Goal: Information Seeking & Learning: Learn about a topic

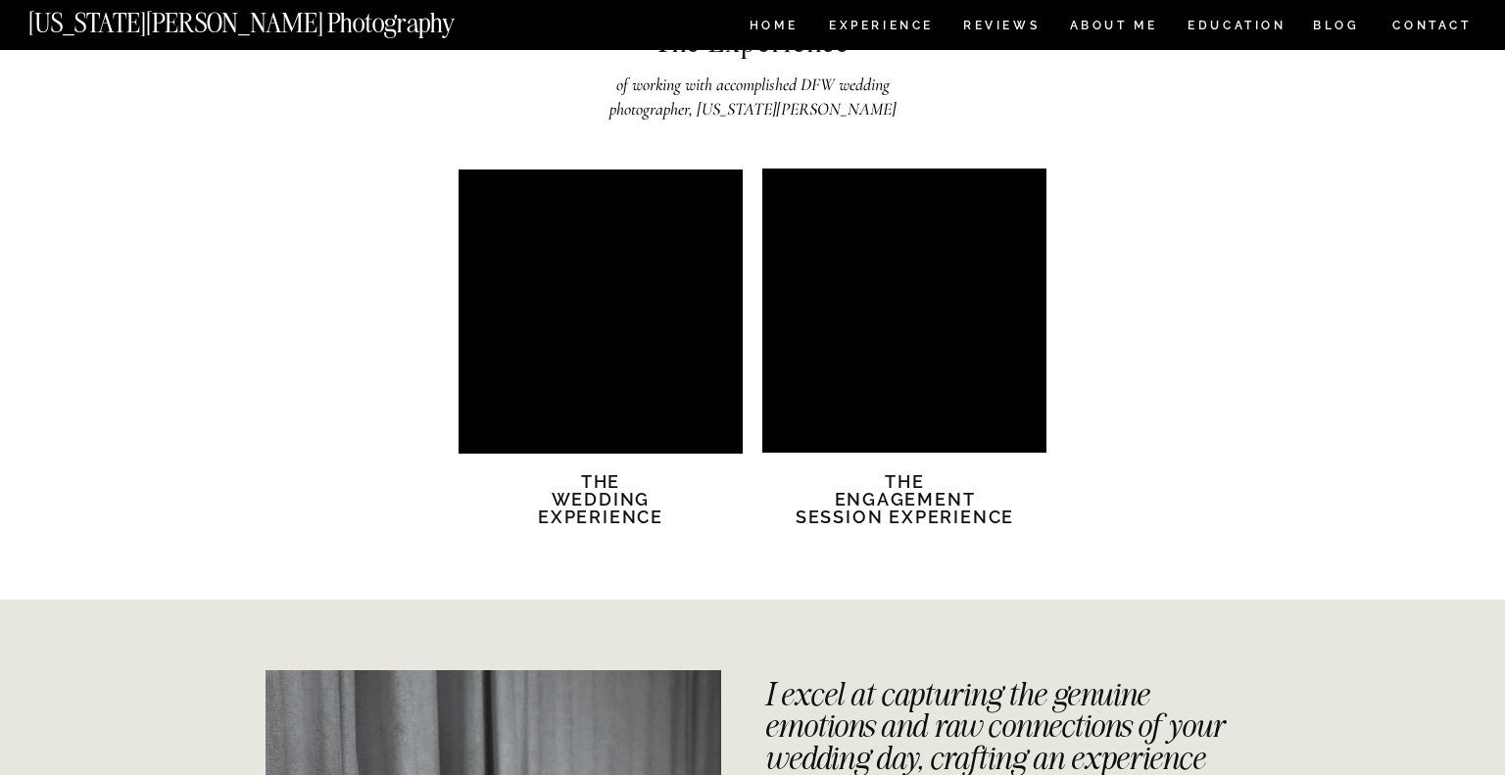
scroll to position [3336, 0]
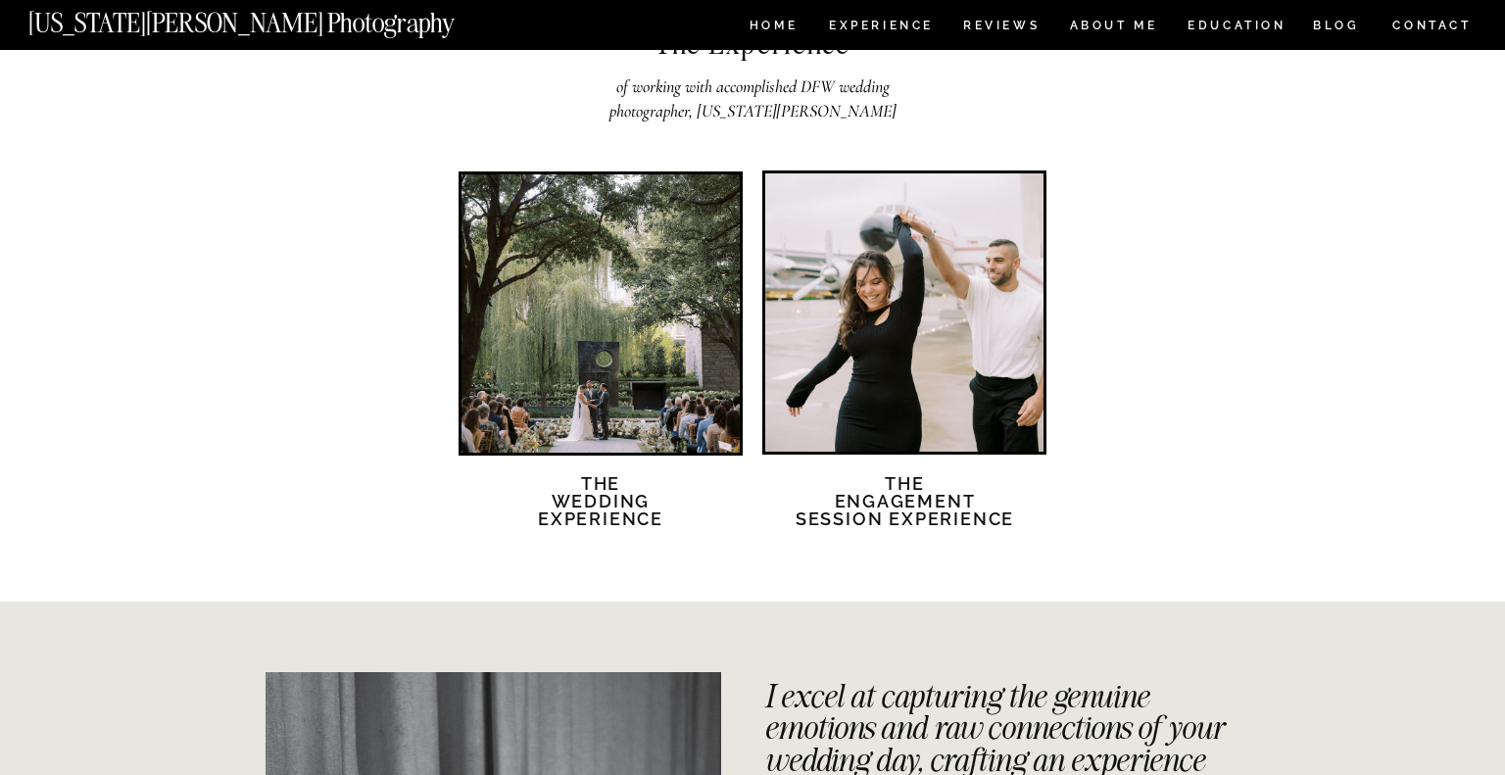
click at [518, 362] on div at bounding box center [601, 313] width 278 height 278
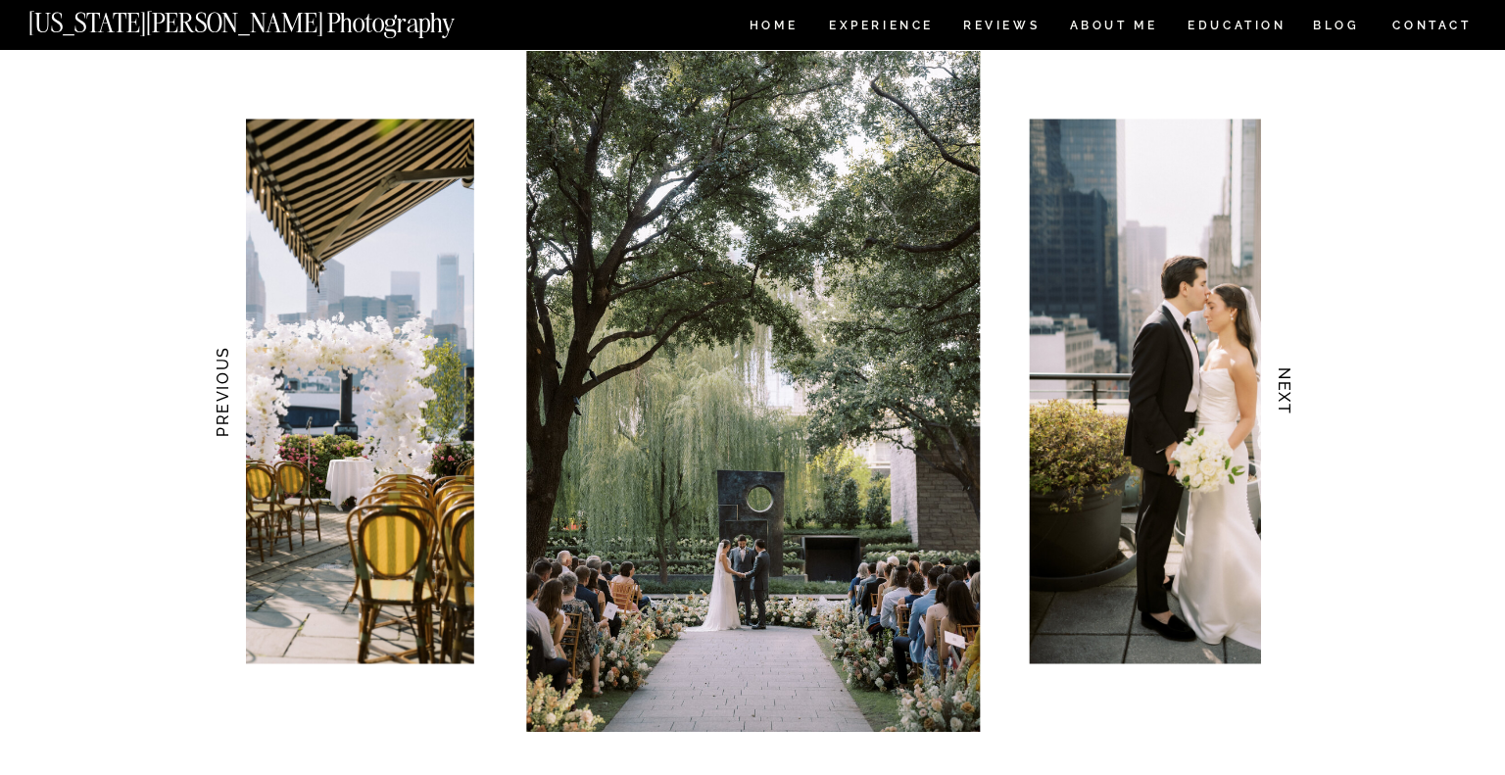
scroll to position [1880, 0]
click at [1288, 392] on h3 "NEXT" at bounding box center [1285, 390] width 21 height 123
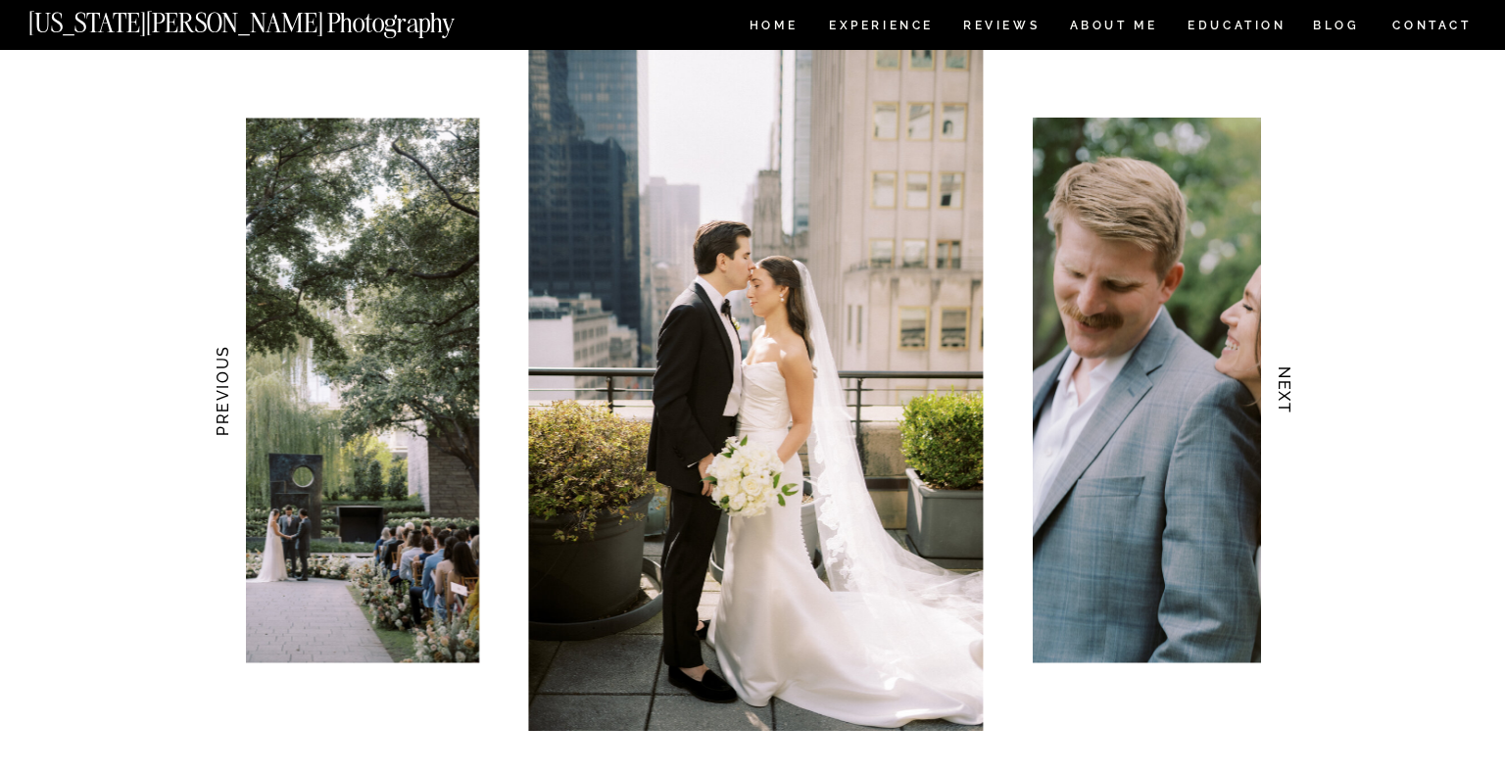
click at [1288, 392] on h3 "NEXT" at bounding box center [1285, 390] width 21 height 123
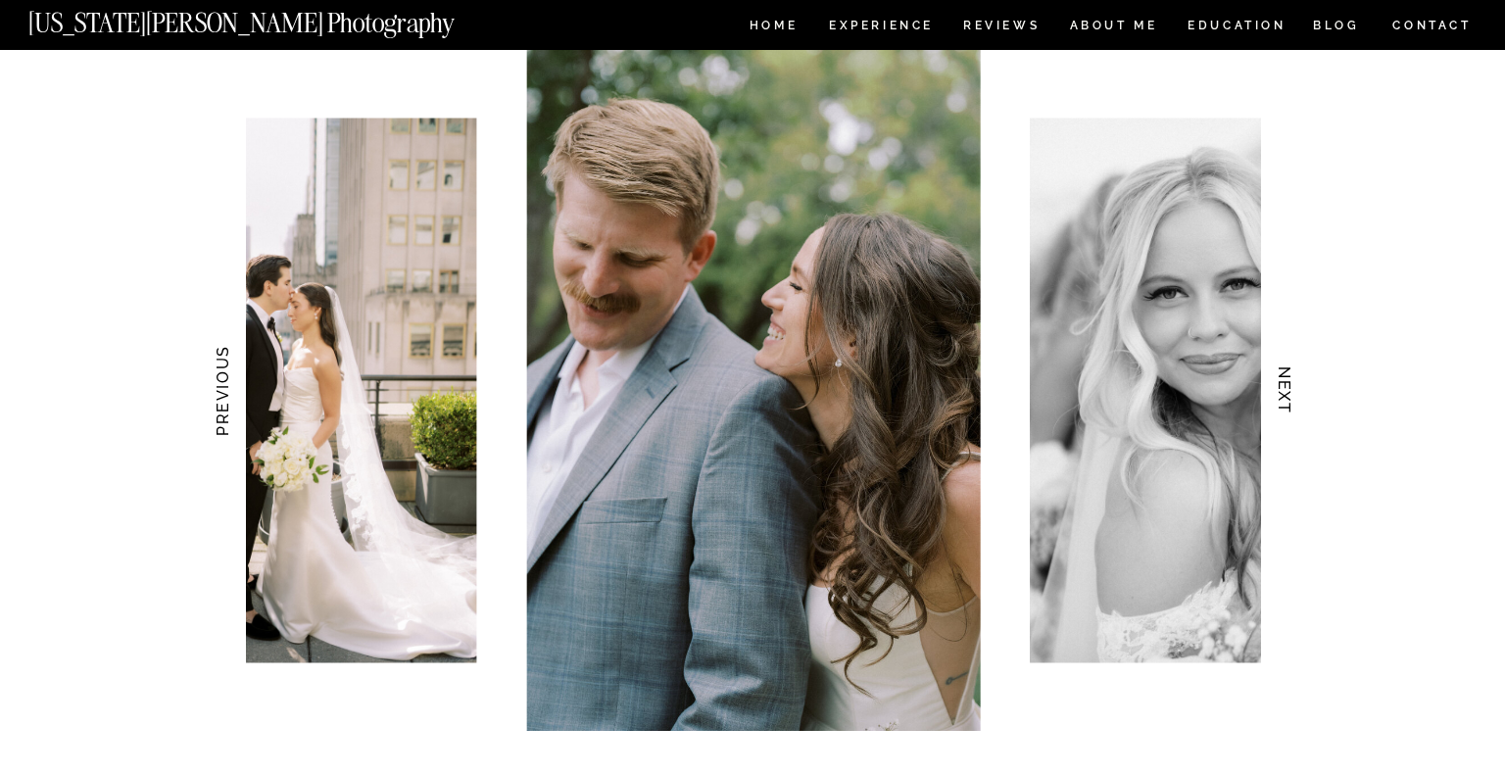
click at [1288, 392] on h3 "NEXT" at bounding box center [1285, 390] width 21 height 123
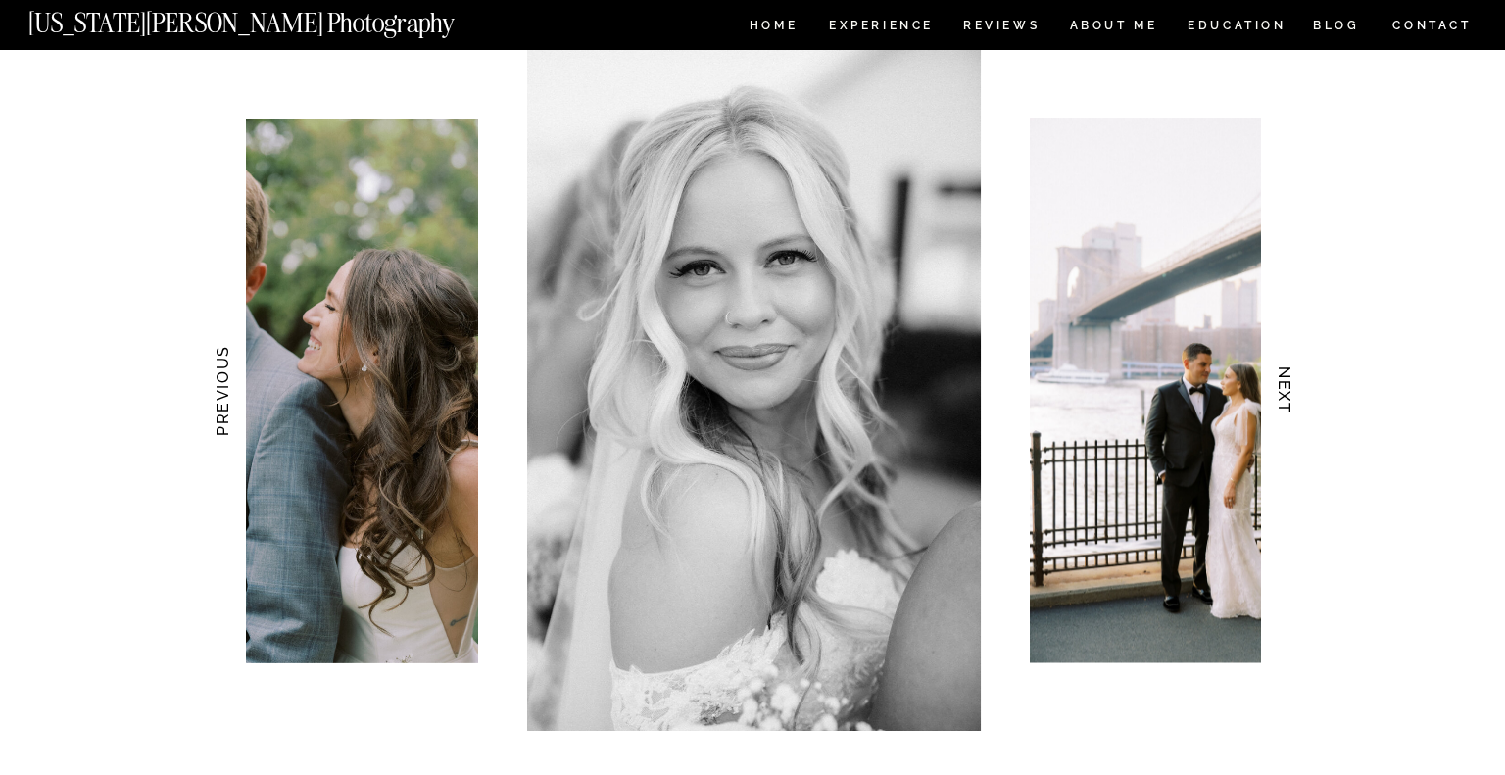
click at [1288, 392] on h3 "NEXT" at bounding box center [1285, 390] width 21 height 123
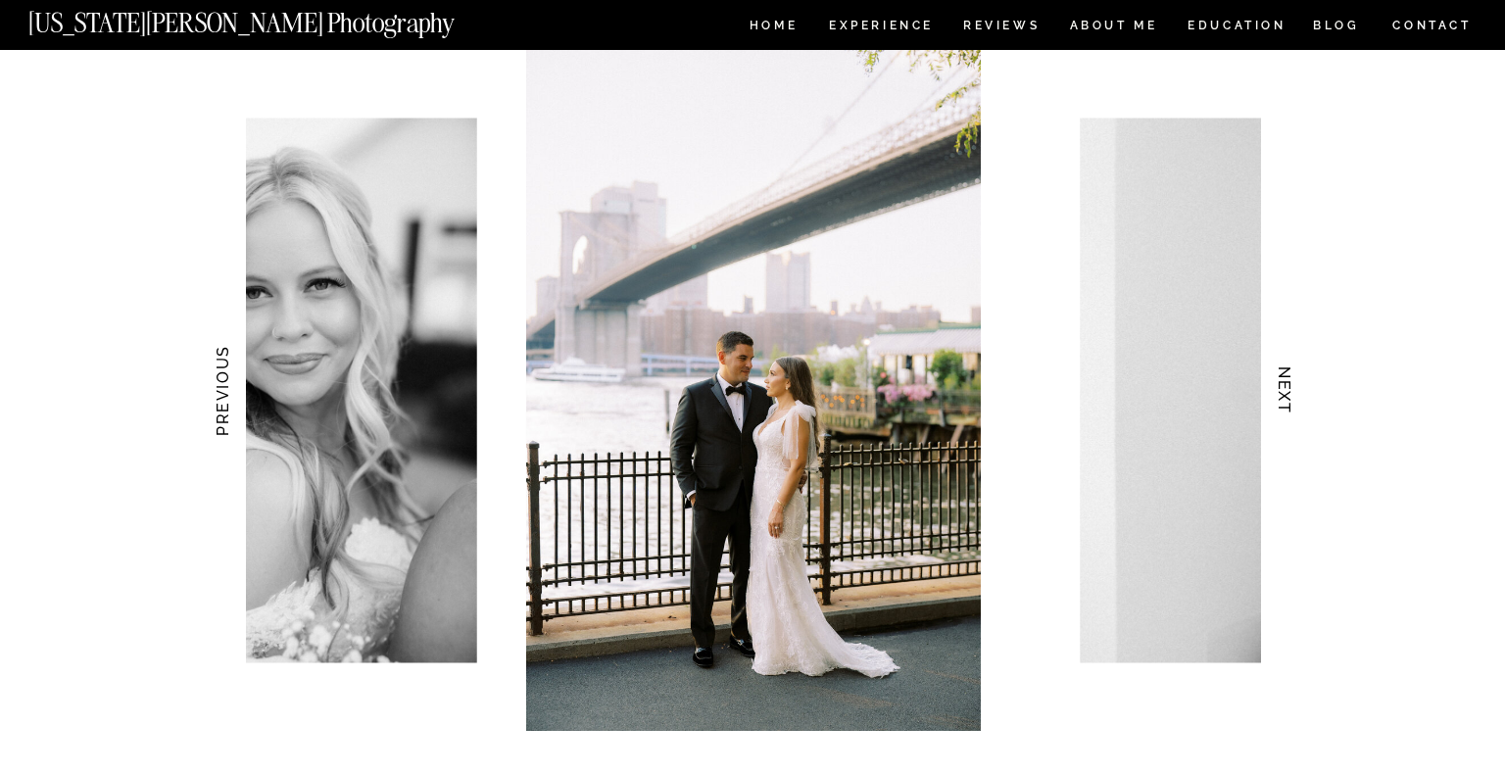
click at [1288, 392] on h3 "NEXT" at bounding box center [1285, 390] width 21 height 123
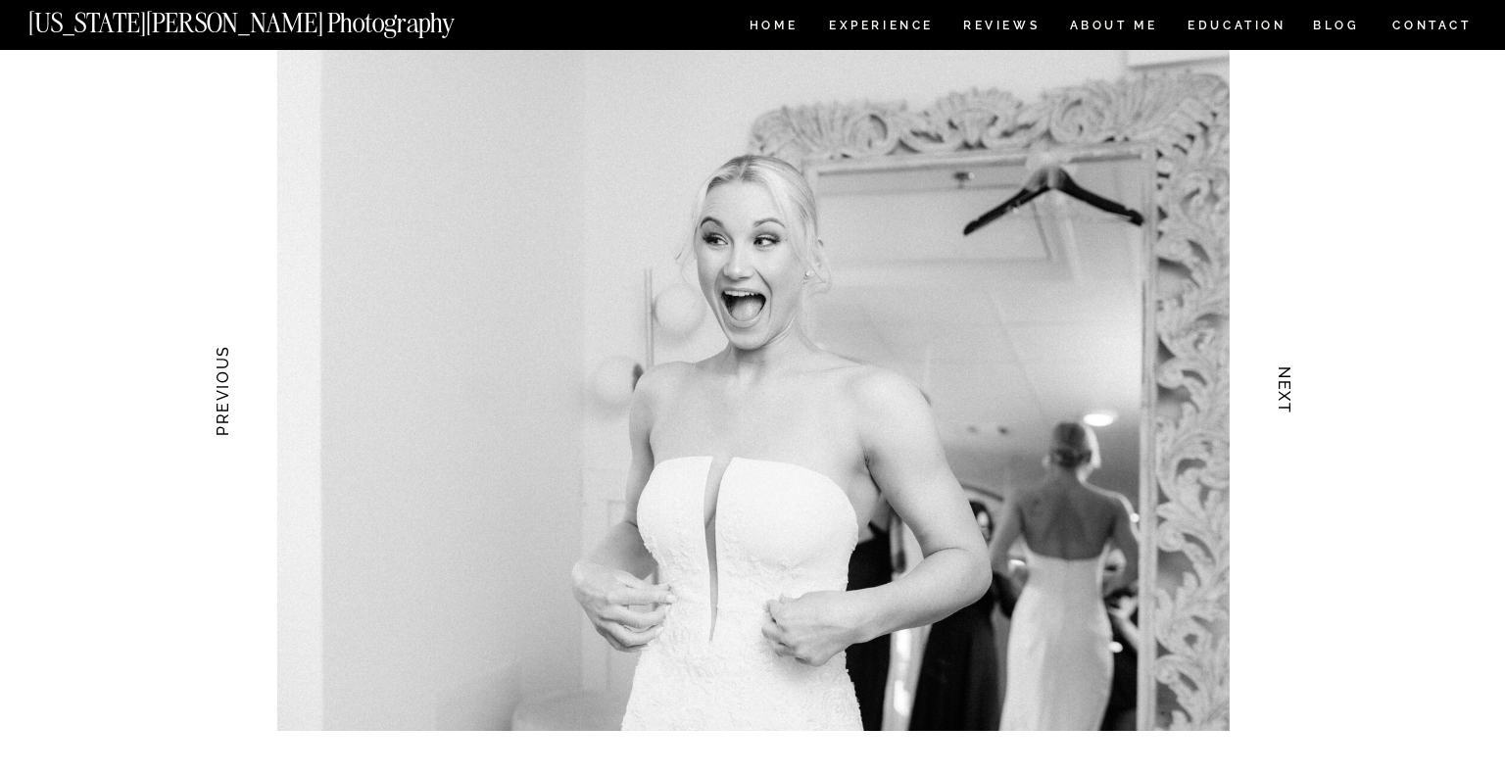
click at [1288, 392] on h3 "NEXT" at bounding box center [1285, 390] width 21 height 123
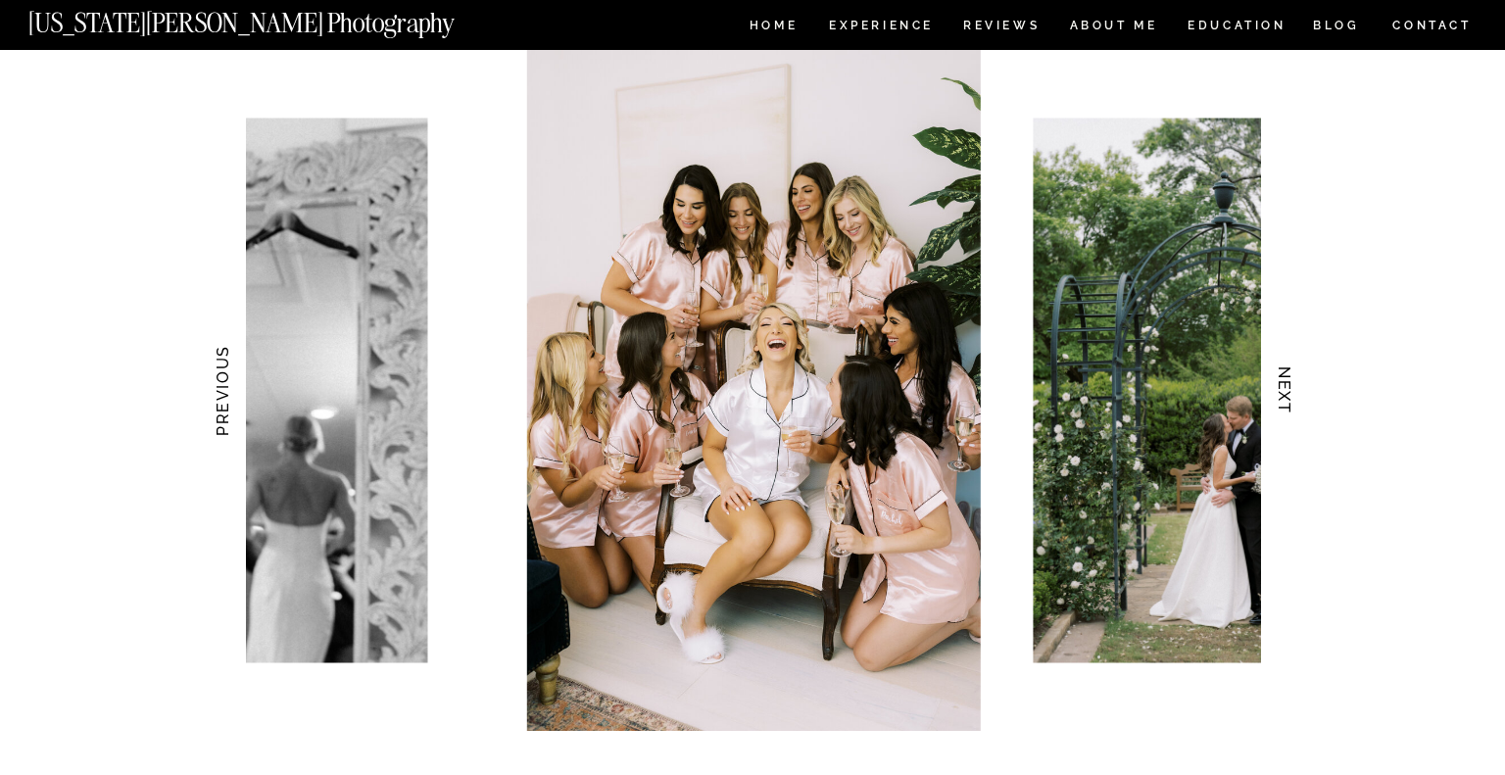
click at [1288, 392] on h3 "NEXT" at bounding box center [1285, 390] width 21 height 123
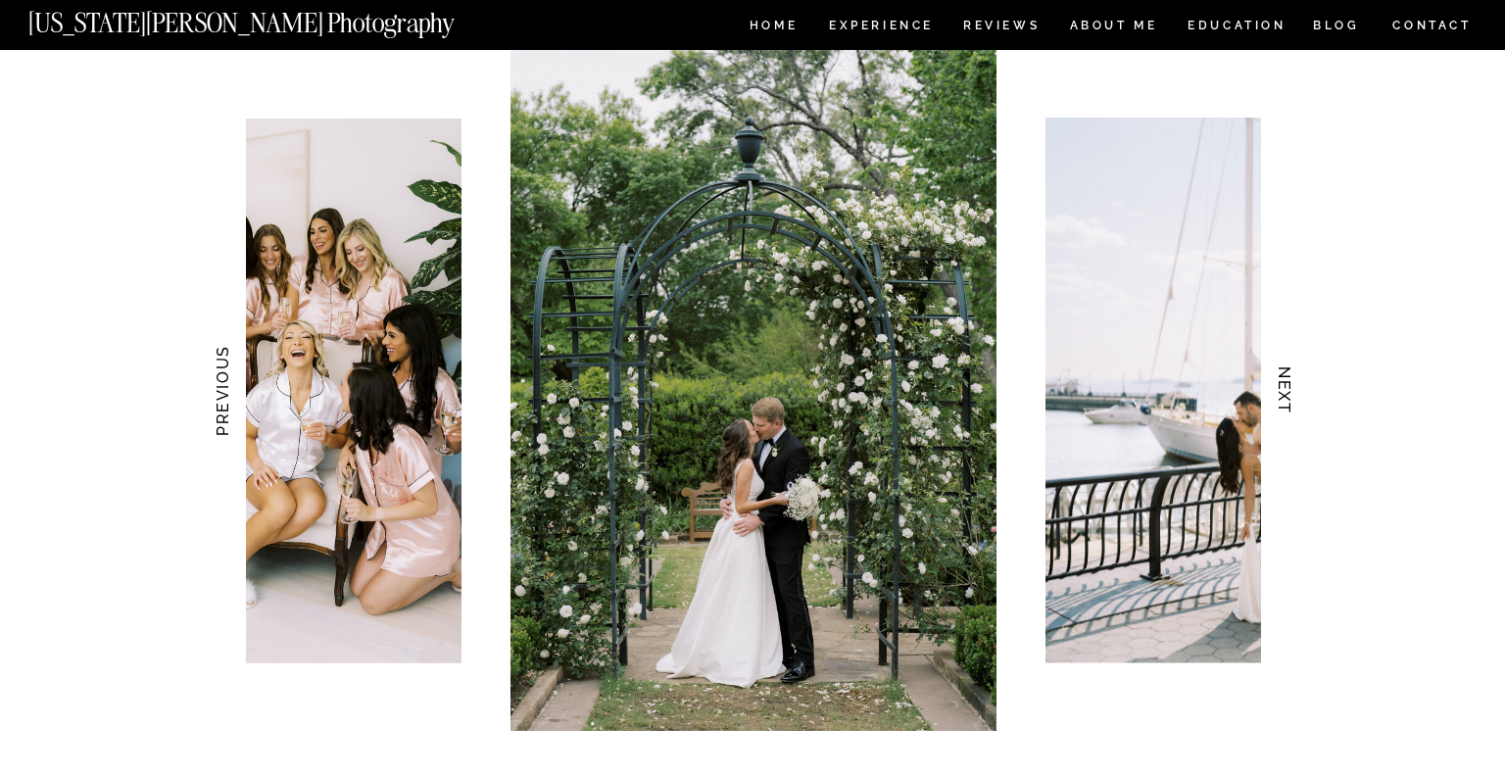
click at [1288, 392] on h3 "NEXT" at bounding box center [1285, 390] width 21 height 123
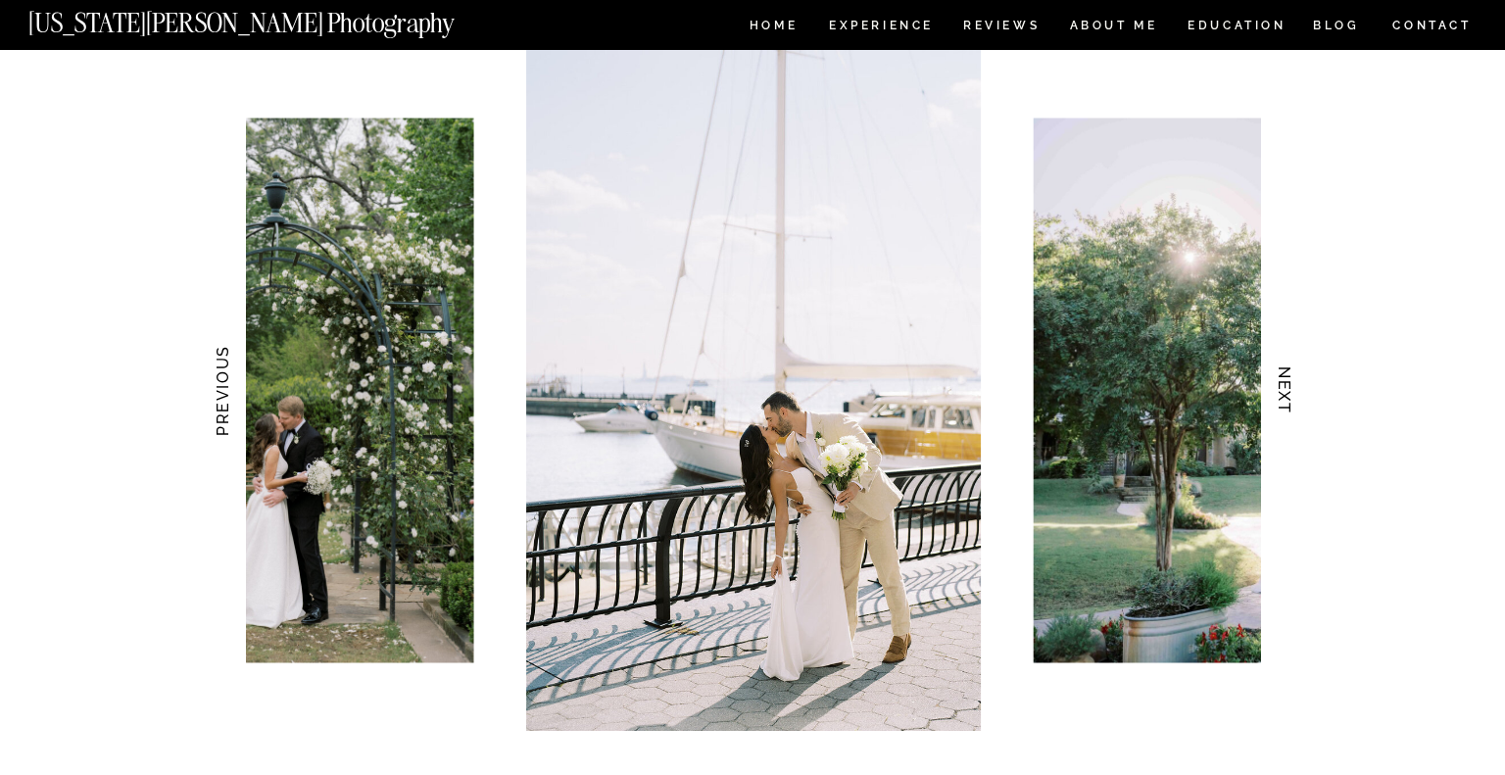
click at [1288, 392] on h3 "NEXT" at bounding box center [1285, 390] width 21 height 123
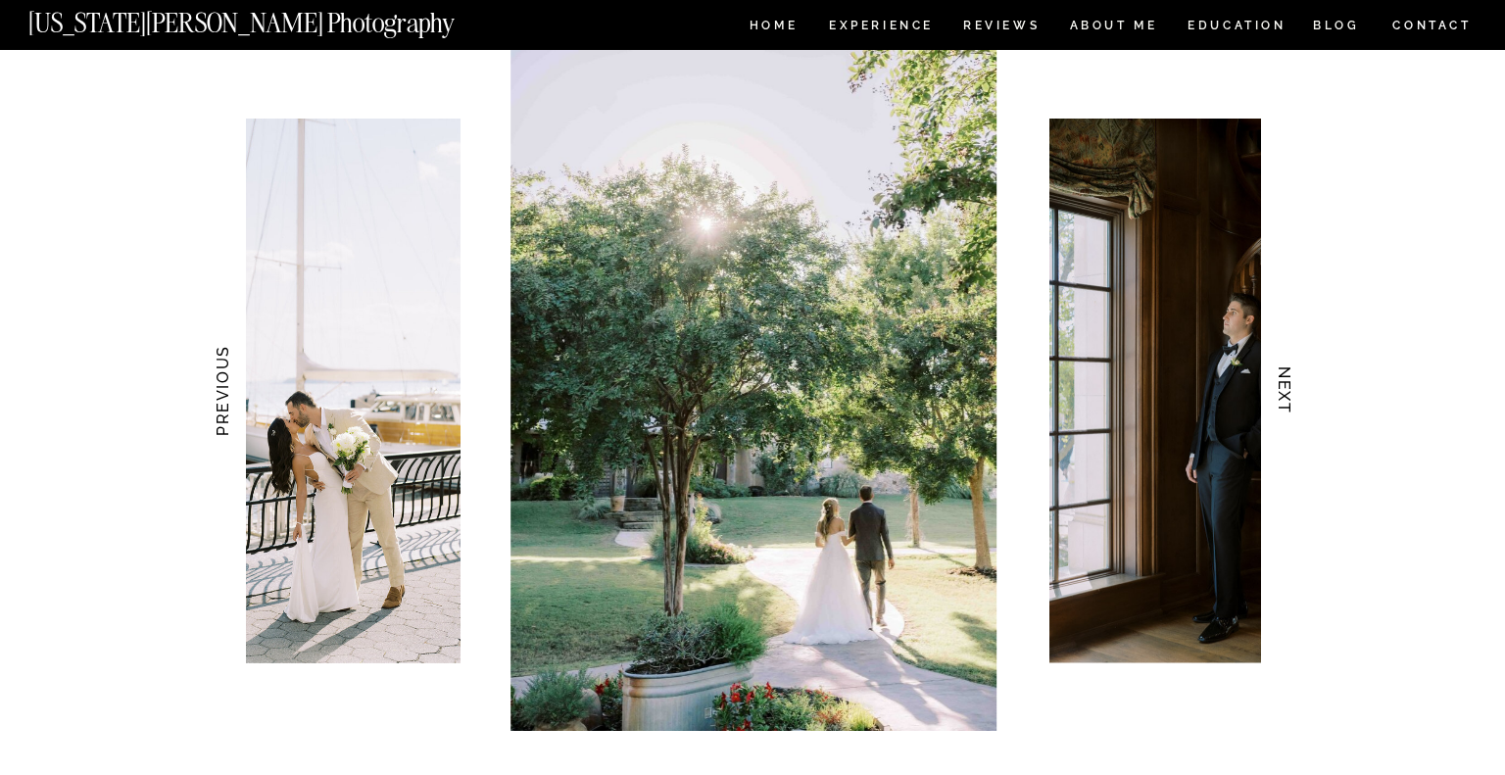
click at [1288, 392] on h3 "NEXT" at bounding box center [1285, 390] width 21 height 123
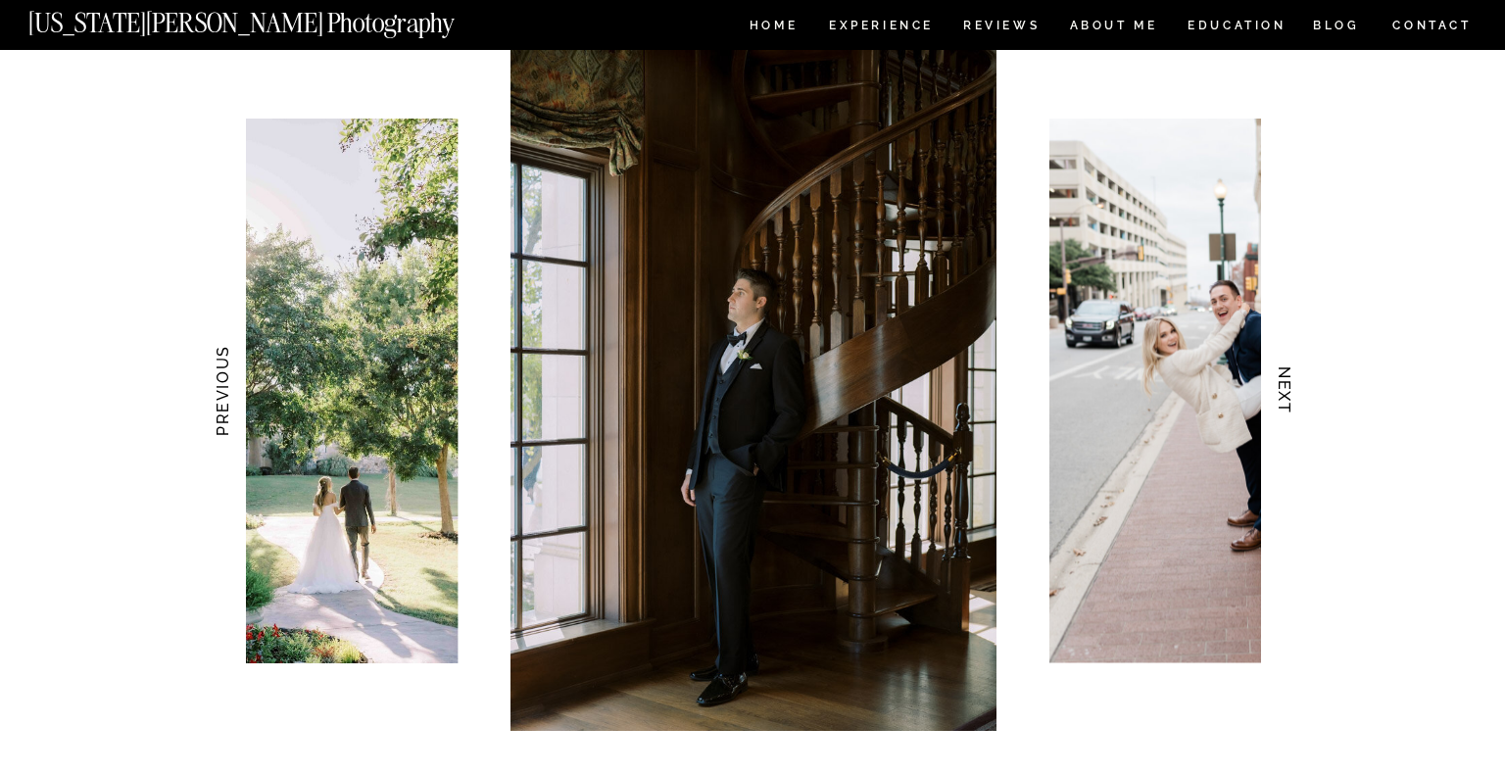
click at [1288, 392] on h3 "NEXT" at bounding box center [1285, 390] width 21 height 123
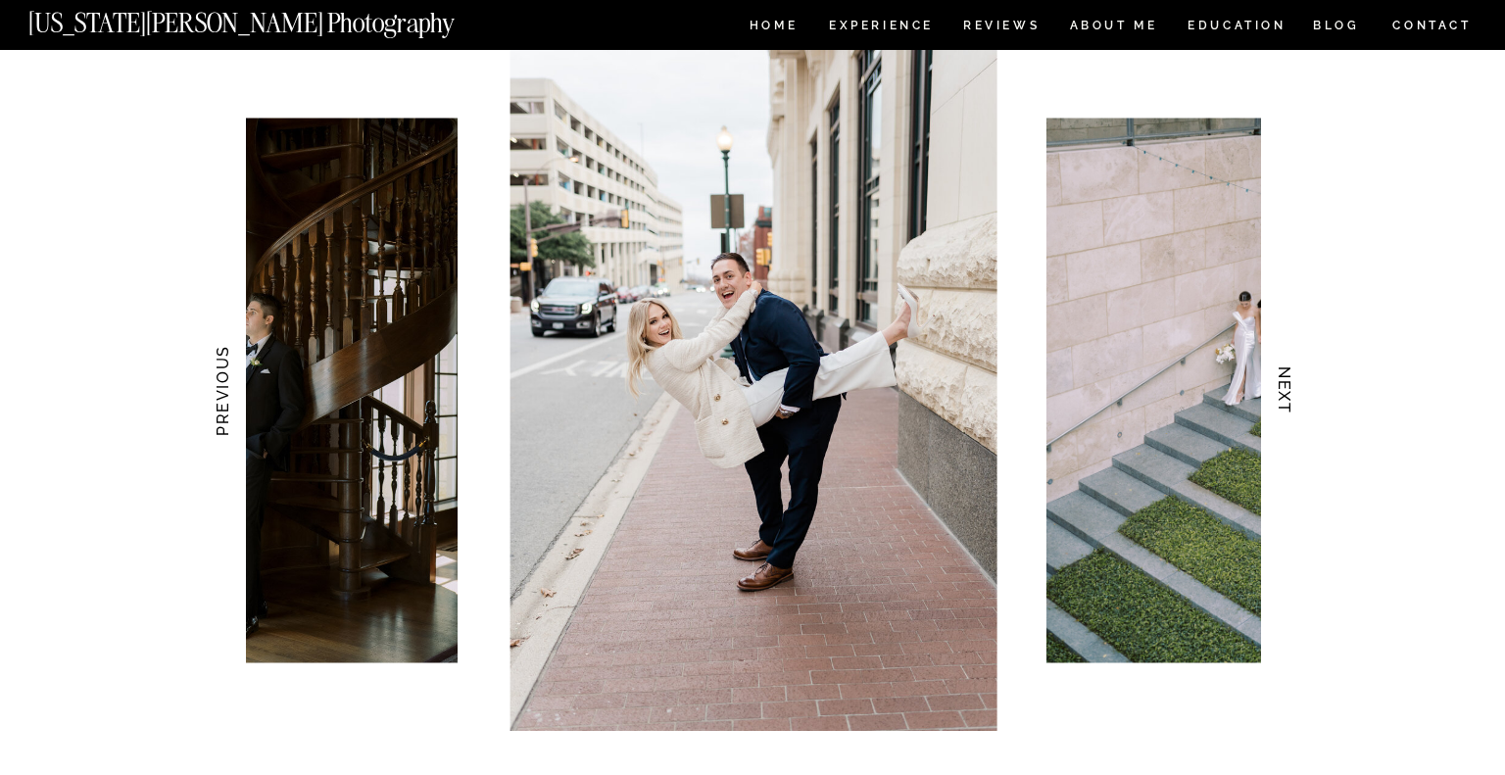
click at [1288, 392] on h3 "NEXT" at bounding box center [1285, 390] width 21 height 123
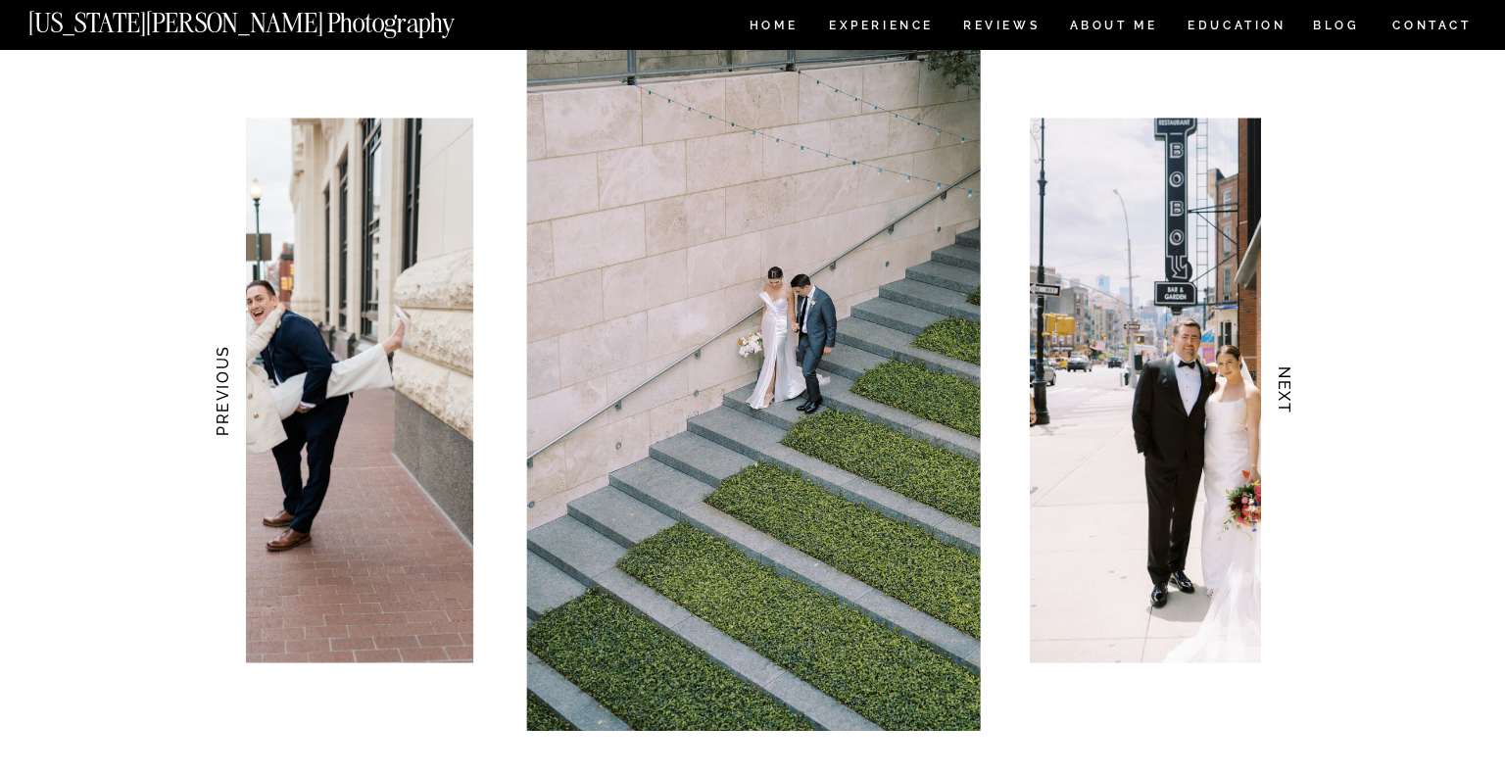
click at [1288, 392] on h3 "NEXT" at bounding box center [1285, 390] width 21 height 123
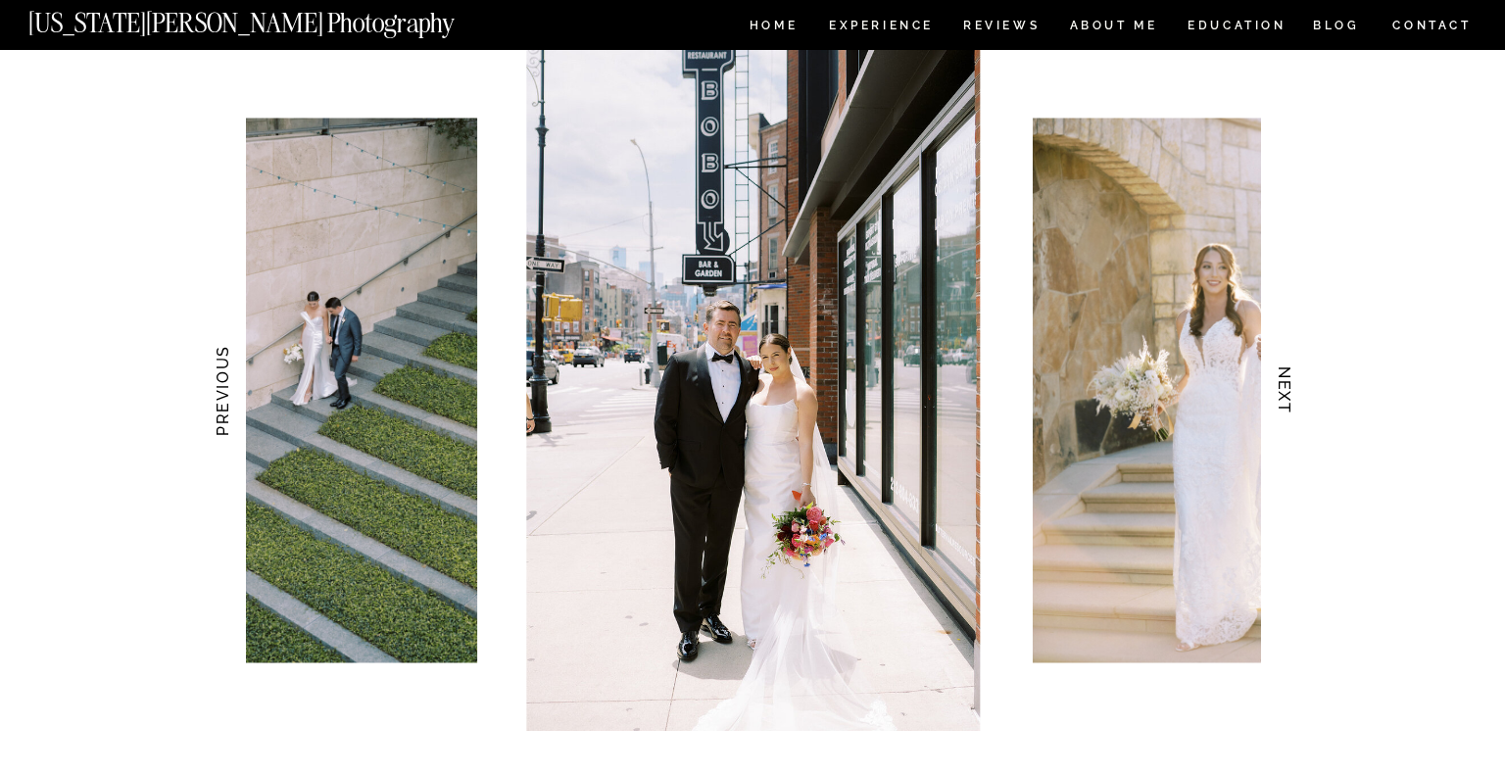
click at [1288, 392] on h3 "NEXT" at bounding box center [1285, 390] width 21 height 123
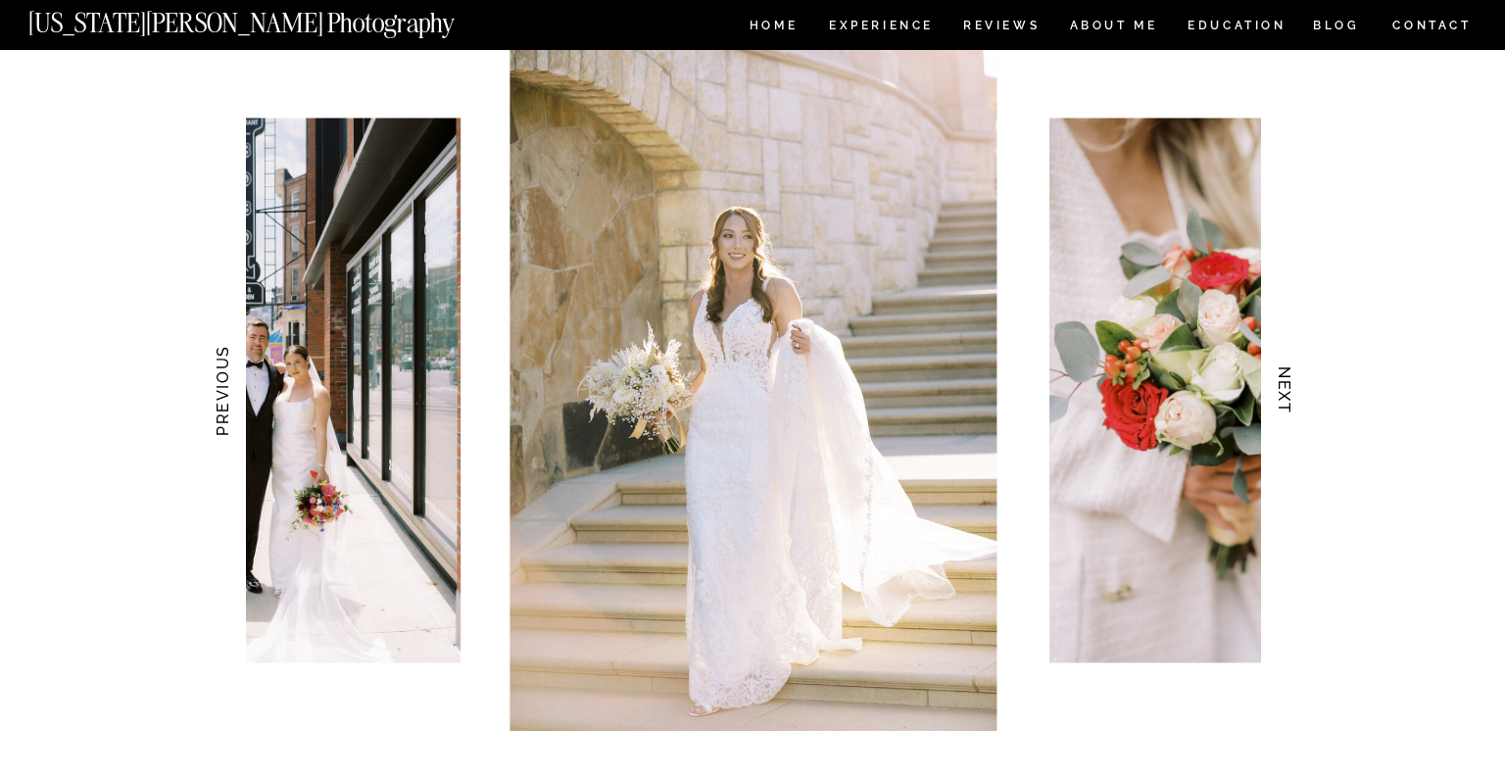
click at [1288, 392] on h3 "NEXT" at bounding box center [1285, 390] width 21 height 123
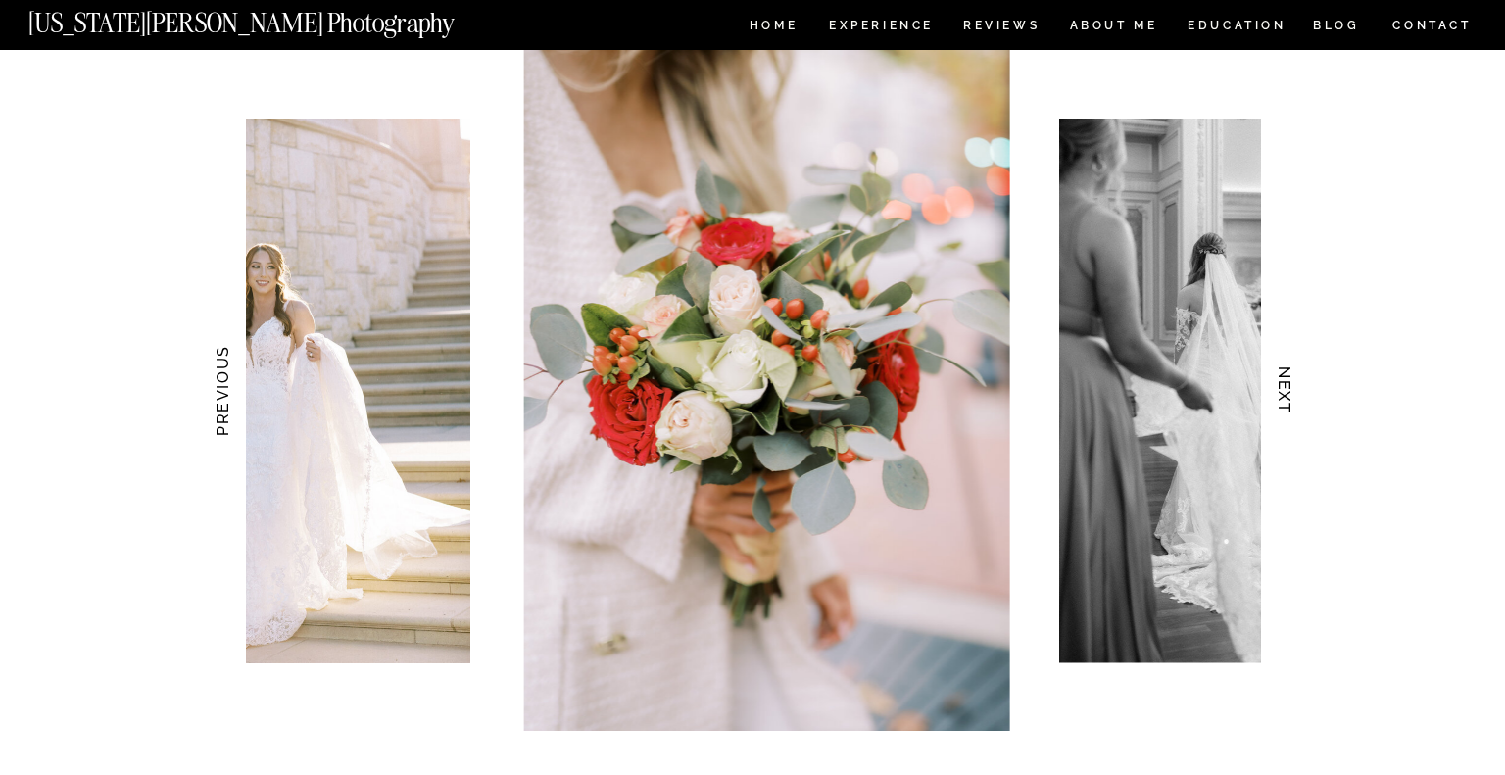
click at [1288, 392] on h3 "NEXT" at bounding box center [1285, 390] width 21 height 123
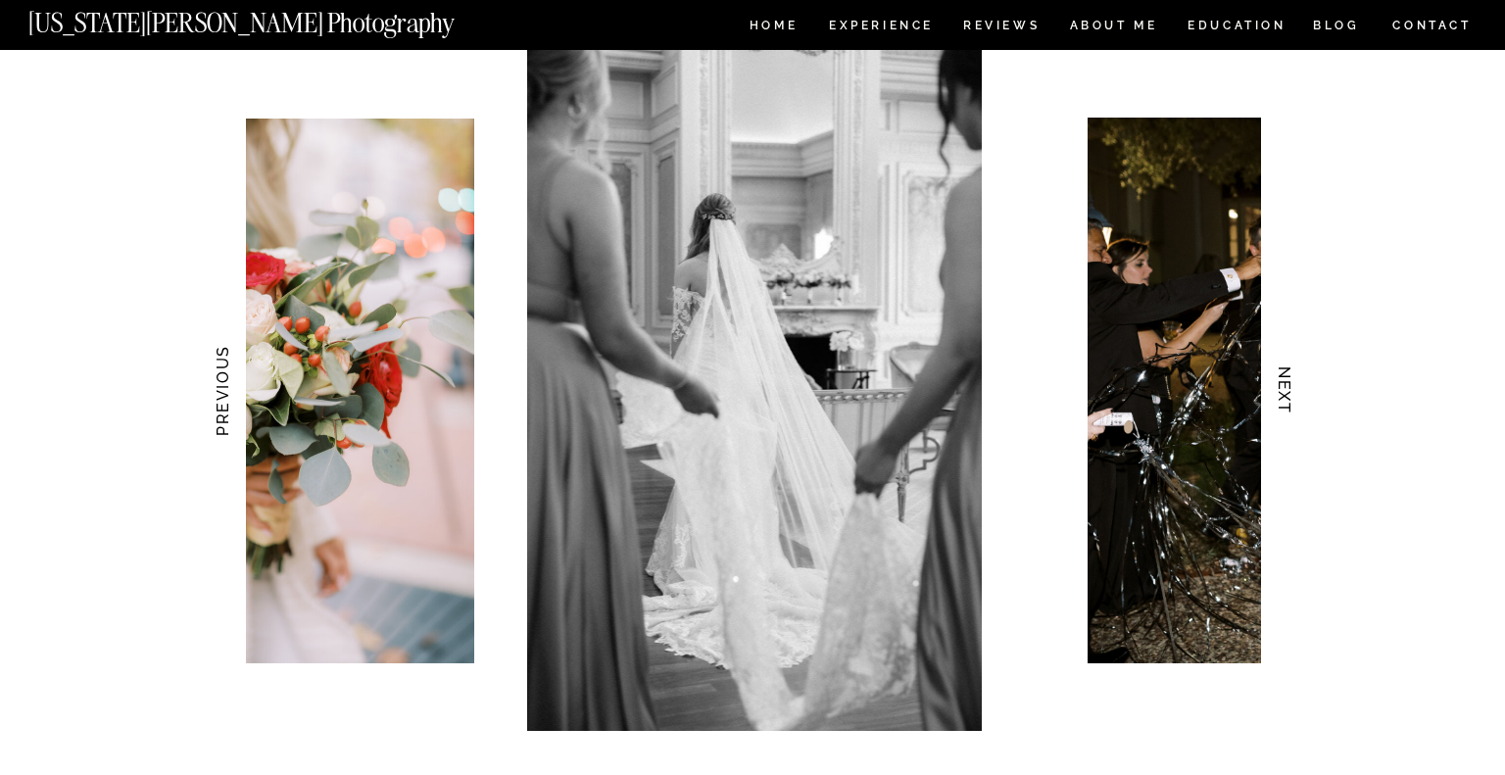
click at [1288, 392] on h3 "NEXT" at bounding box center [1285, 390] width 21 height 123
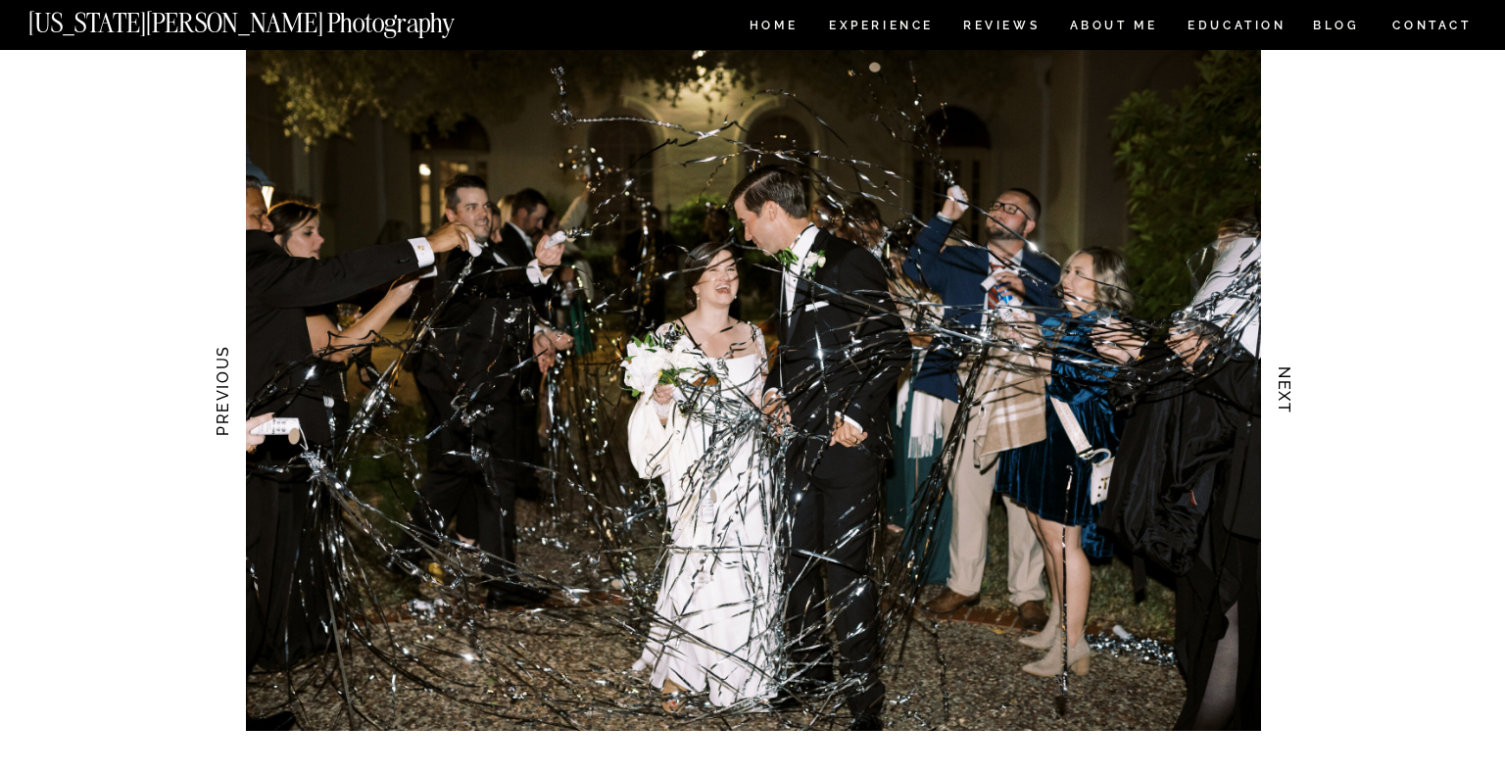
click at [1288, 392] on h3 "NEXT" at bounding box center [1285, 390] width 21 height 123
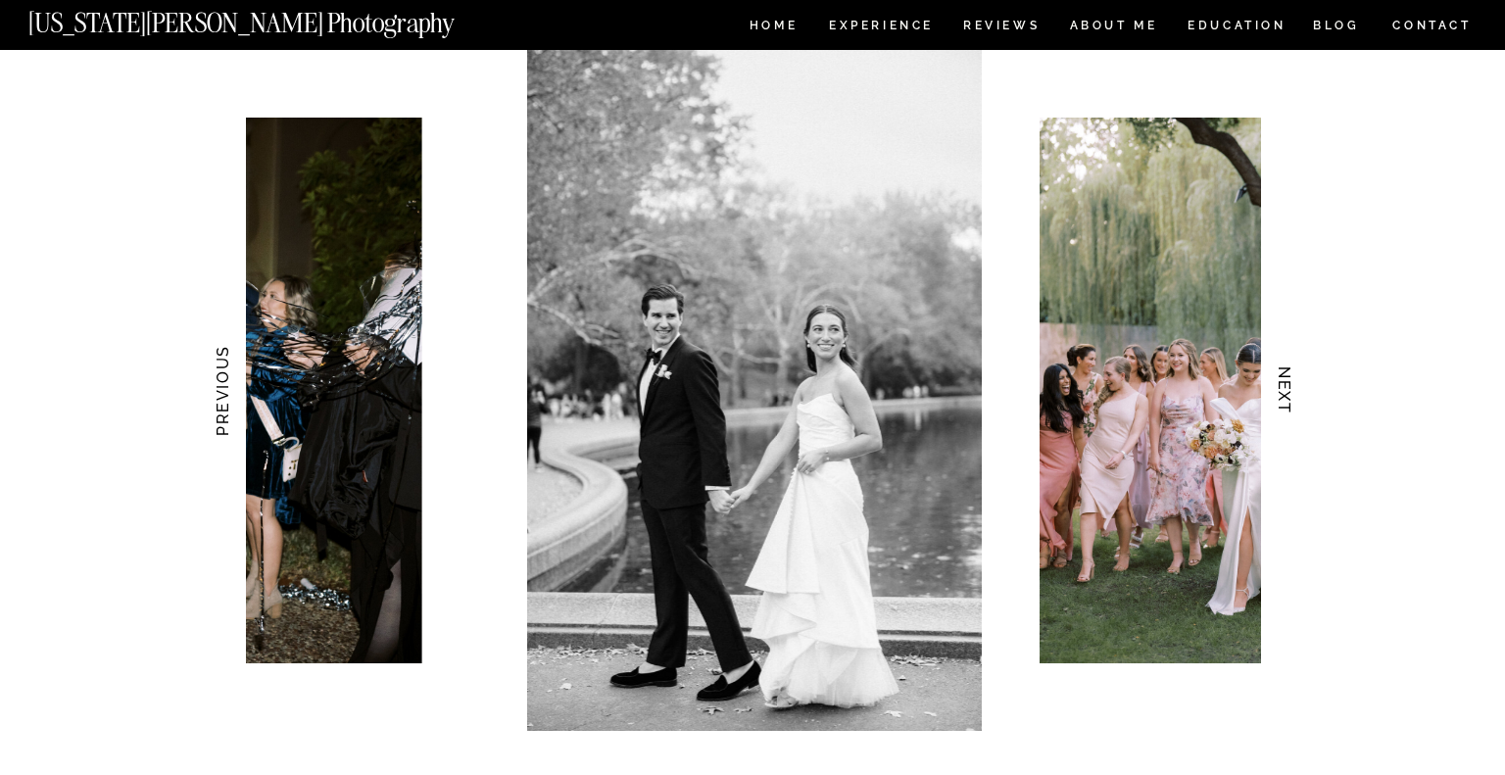
click at [1288, 392] on h3 "NEXT" at bounding box center [1285, 390] width 21 height 123
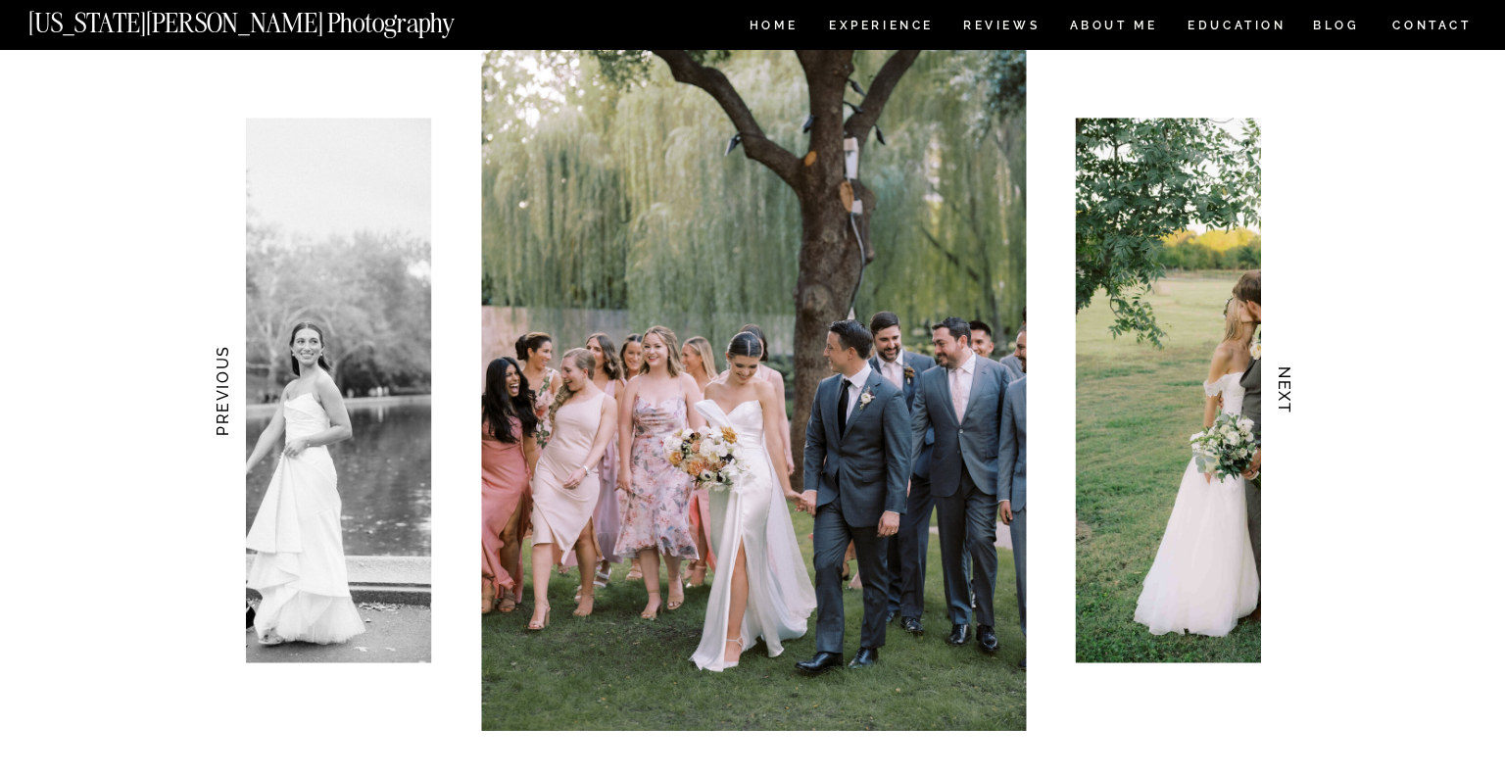
click at [1288, 392] on h3 "NEXT" at bounding box center [1285, 390] width 21 height 123
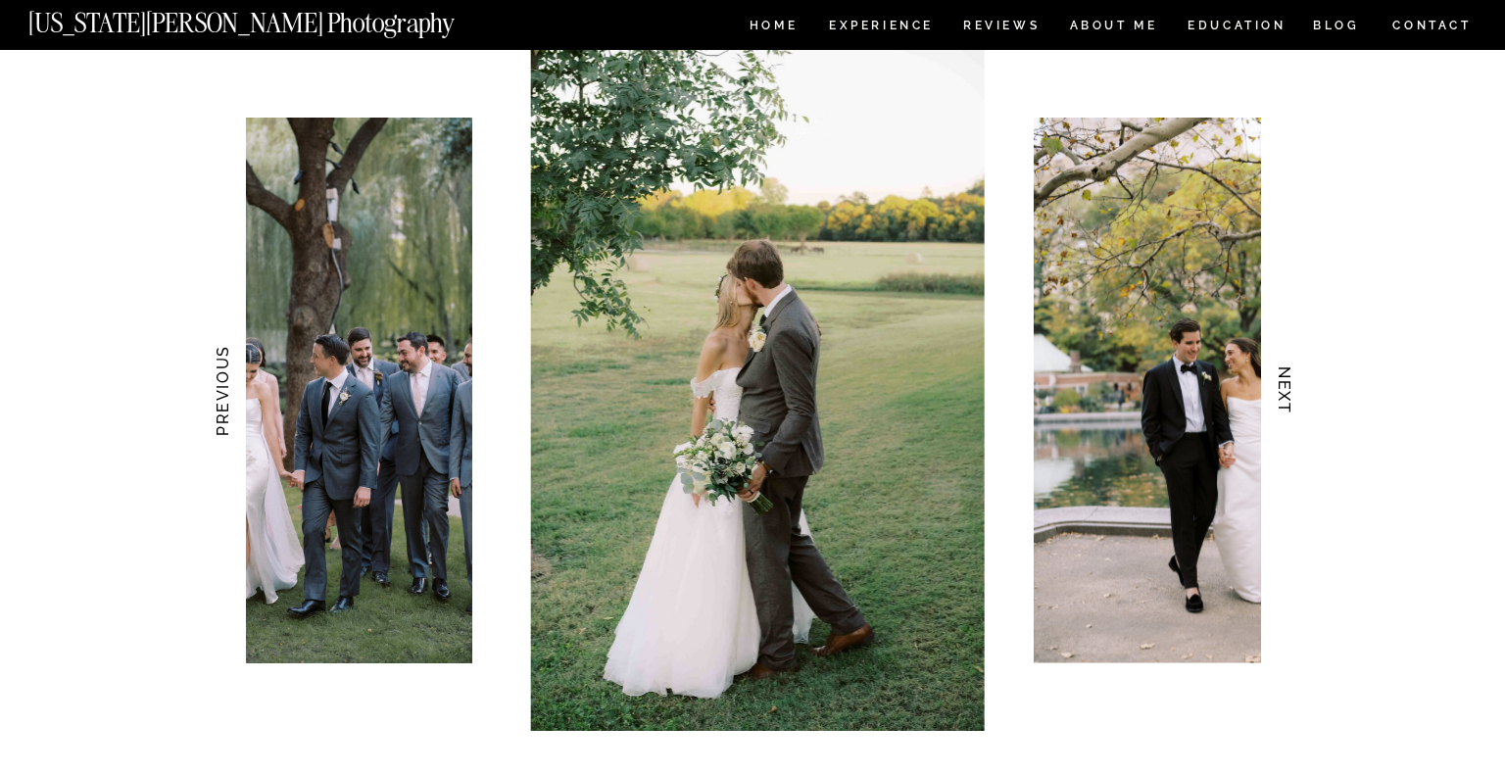
click at [1288, 392] on h3 "NEXT" at bounding box center [1285, 390] width 21 height 123
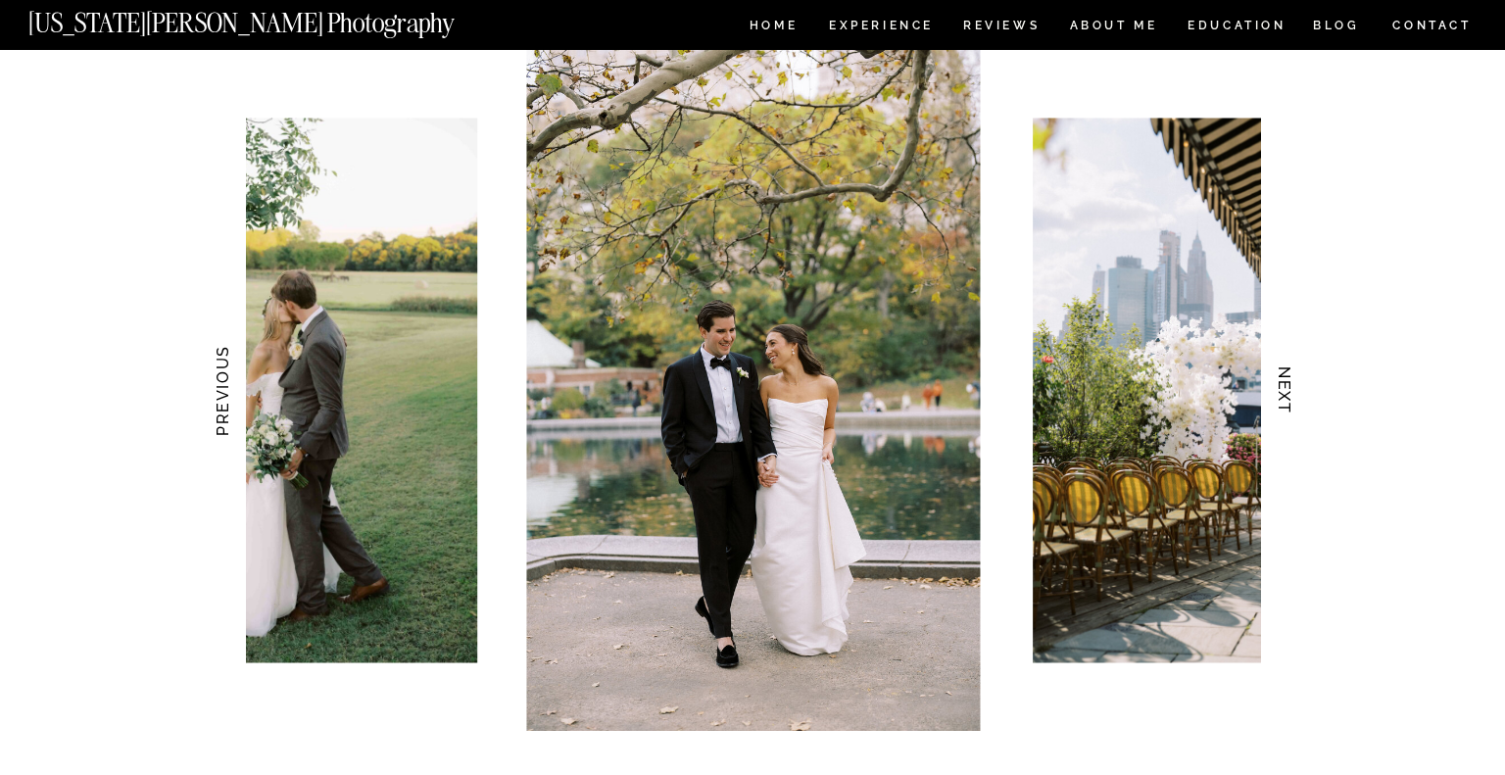
click at [1288, 392] on h3 "NEXT" at bounding box center [1285, 390] width 21 height 123
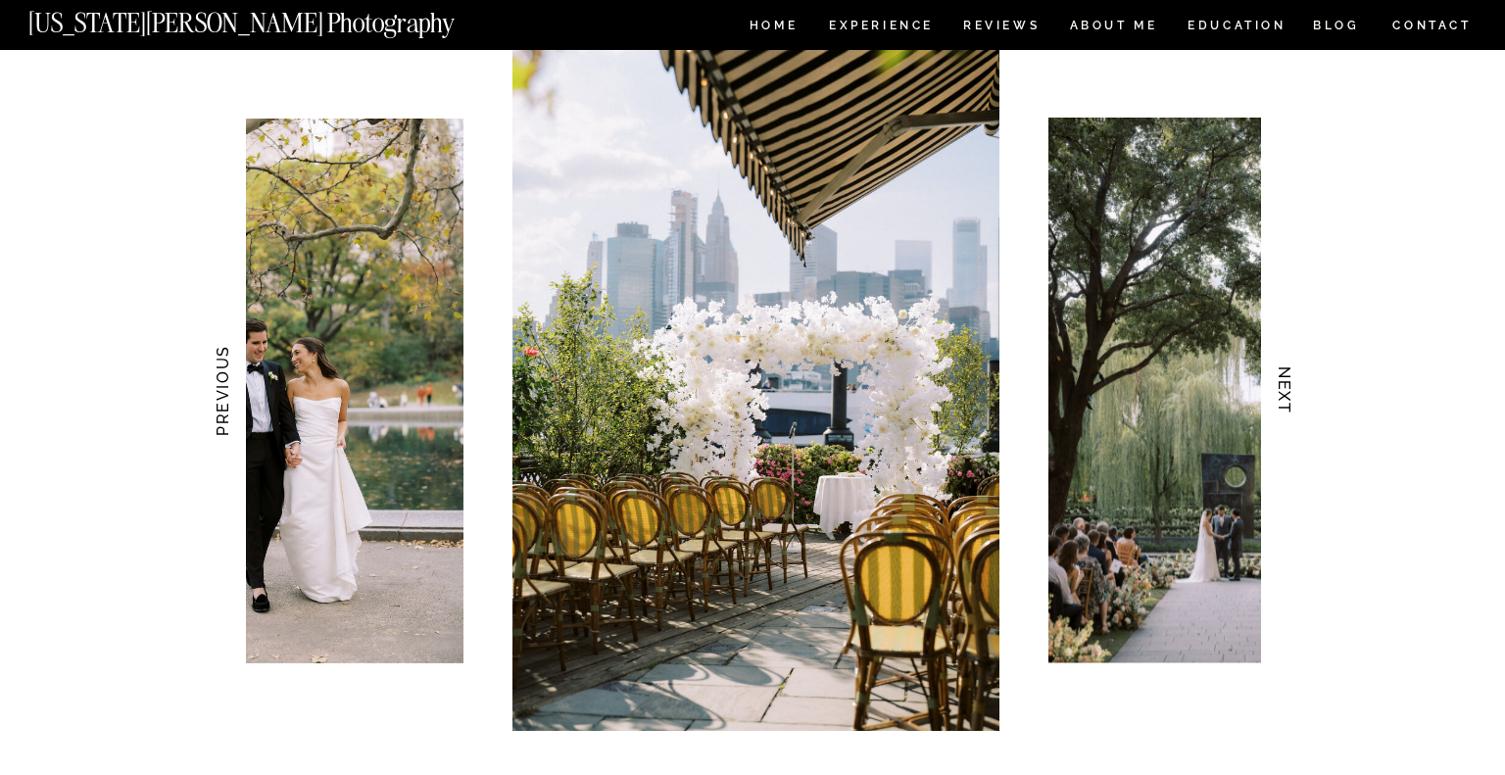
click at [1288, 392] on h3 "NEXT" at bounding box center [1285, 390] width 21 height 123
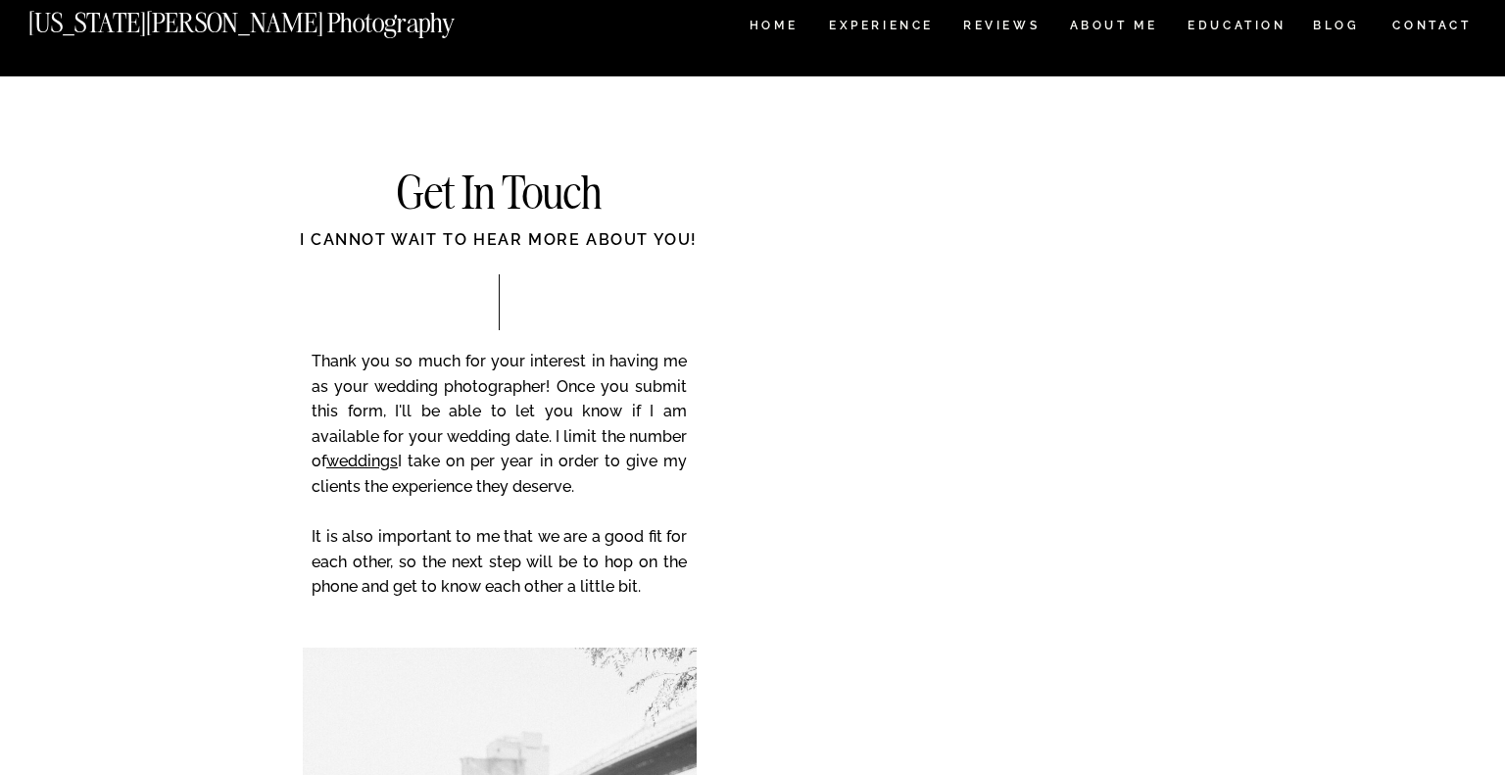
scroll to position [7710, 0]
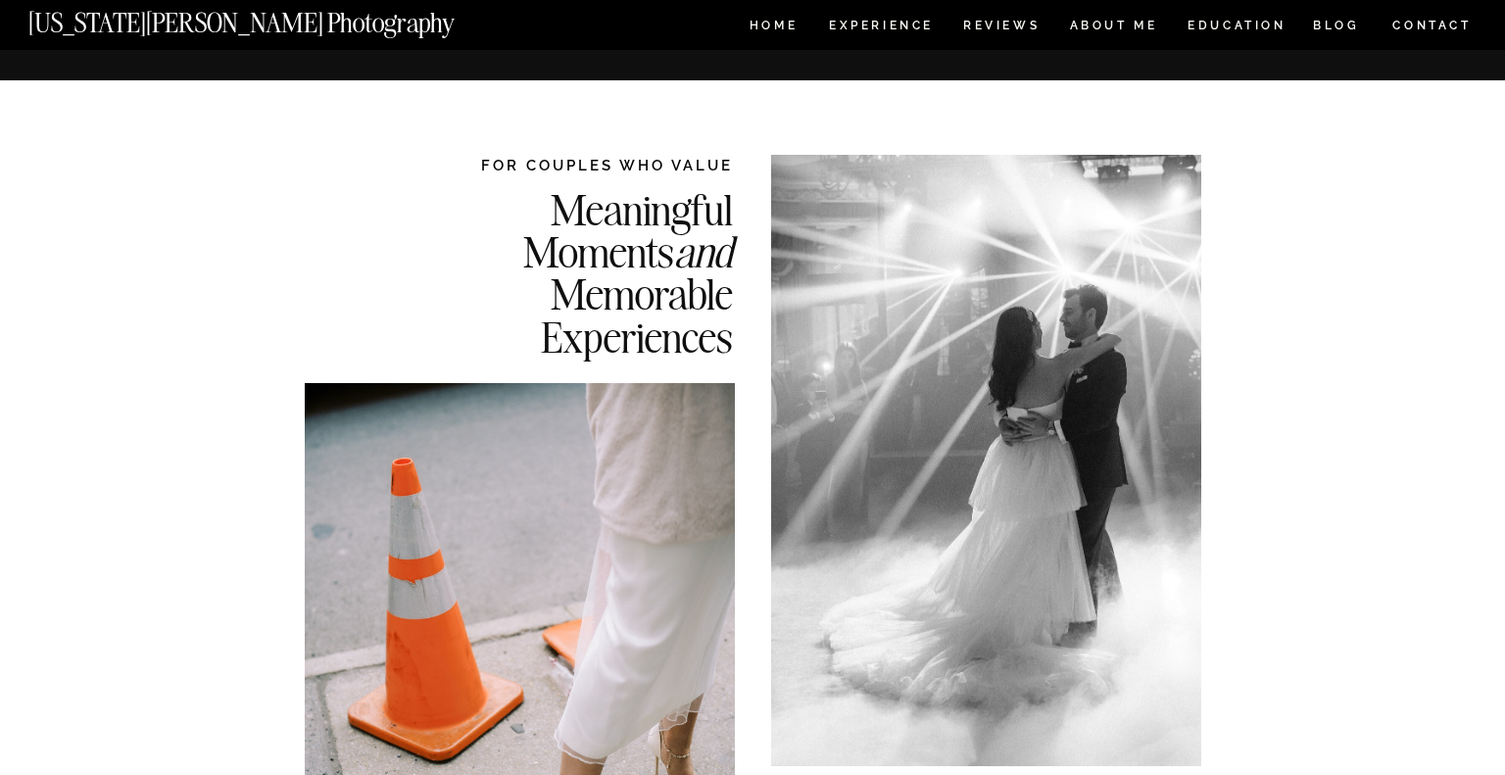
scroll to position [7710, 0]
